Goal: Information Seeking & Learning: Learn about a topic

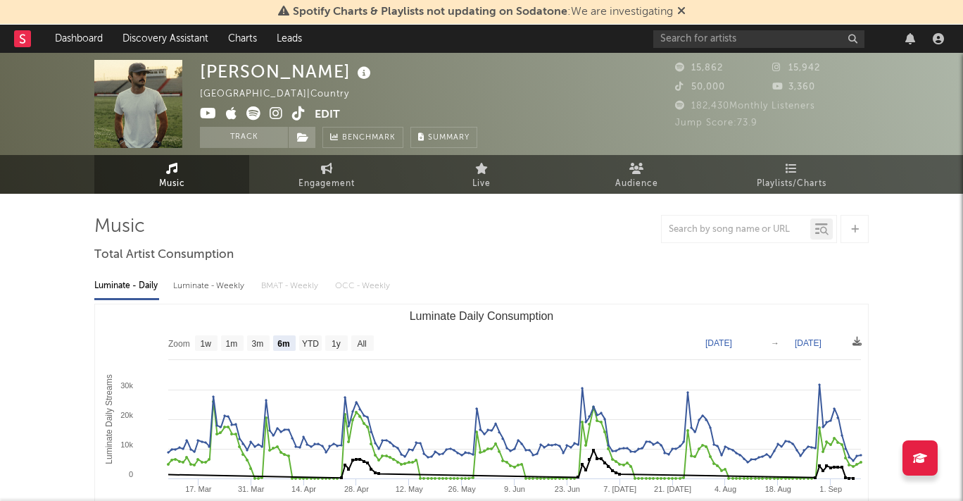
select select "6m"
click at [727, 55] on div "[PERSON_NAME] [GEOGRAPHIC_DATA] | Country Edit Track Benchmark Summary 15,862 1…" at bounding box center [481, 104] width 963 height 102
click at [720, 37] on input "text" at bounding box center [759, 39] width 211 height 18
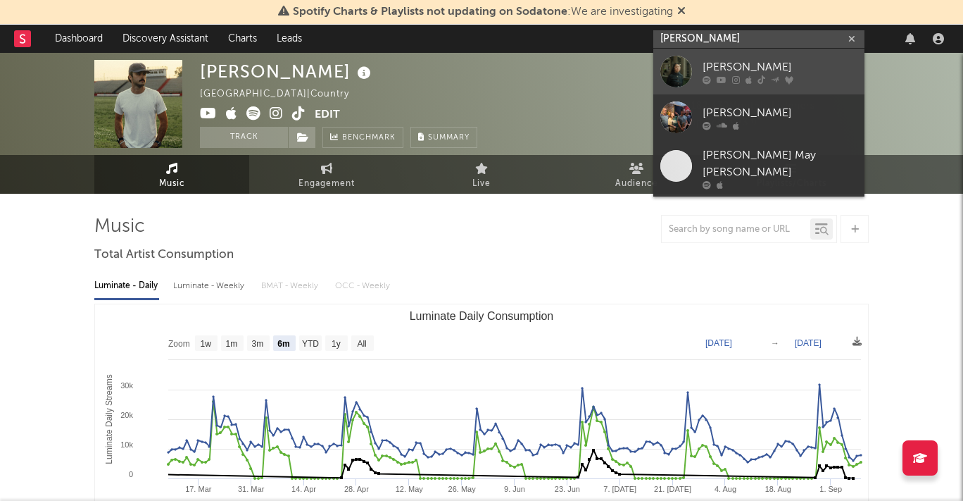
type input "[PERSON_NAME]"
click at [721, 61] on div "[PERSON_NAME]" at bounding box center [780, 66] width 155 height 17
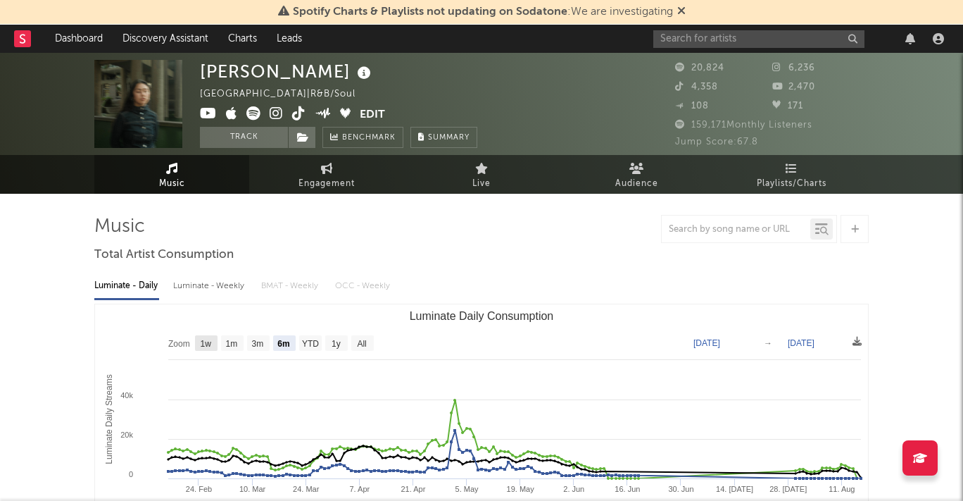
click at [207, 339] on text "1w" at bounding box center [206, 344] width 11 height 10
select select "1w"
type input "[DATE]"
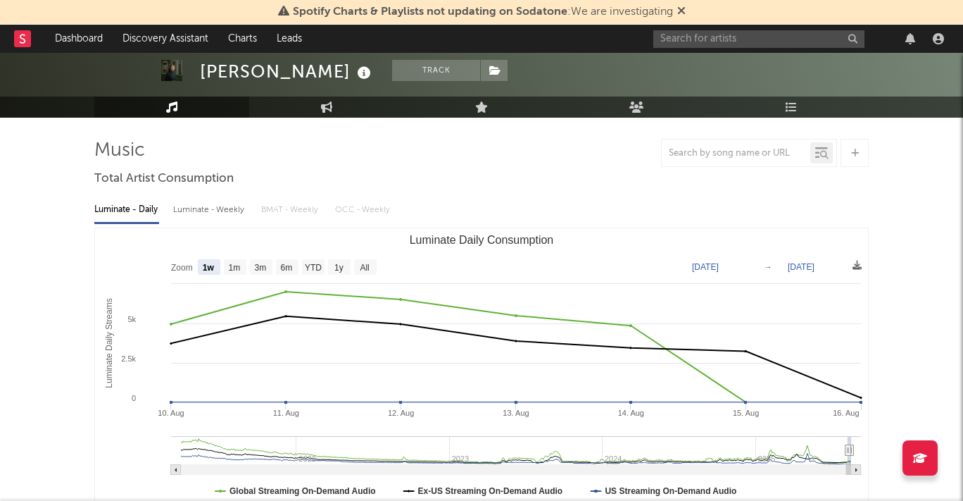
scroll to position [103, 0]
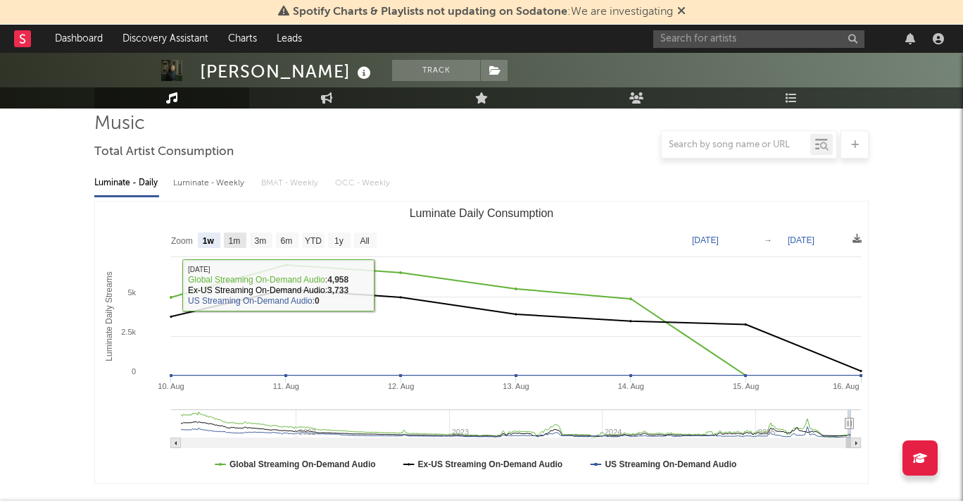
click at [235, 239] on text "1m" at bounding box center [235, 241] width 12 height 10
select select "1m"
type input "[DATE]"
